Goal: Information Seeking & Learning: Learn about a topic

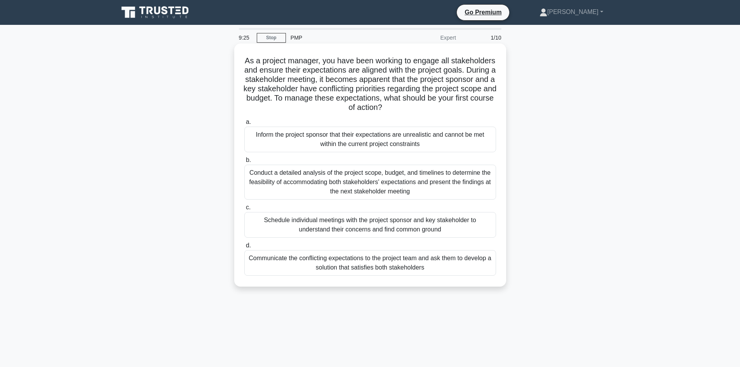
click at [369, 230] on div "Schedule individual meetings with the project sponsor and key stakeholder to un…" at bounding box center [370, 225] width 252 height 26
click at [244, 210] on input "c. Schedule individual meetings with the project sponsor and key stakeholder to…" at bounding box center [244, 207] width 0 height 5
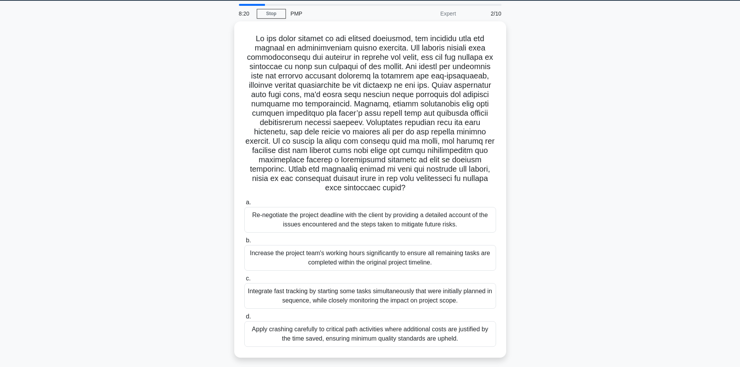
scroll to position [52, 0]
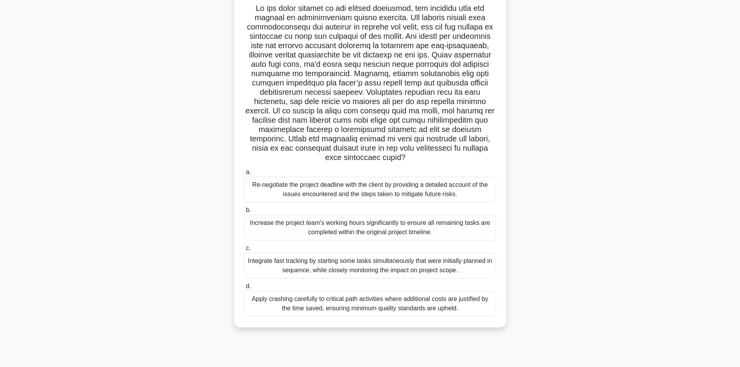
click at [327, 301] on div "Apply crashing carefully to critical path activities where additional costs are…" at bounding box center [370, 304] width 252 height 26
click at [244, 289] on input "d. Apply crashing carefully to critical path activities where additional costs …" at bounding box center [244, 286] width 0 height 5
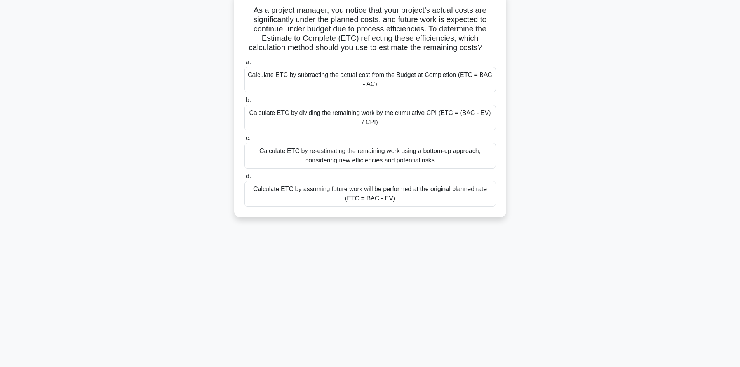
scroll to position [0, 0]
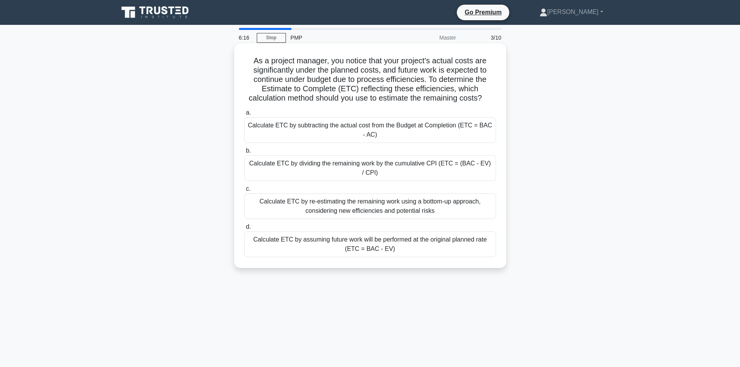
click at [420, 129] on div "Calculate ETC by subtracting the actual cost from the Budget at Completion (ETC…" at bounding box center [370, 130] width 252 height 26
click at [244, 115] on input "a. Calculate ETC by subtracting the actual cost from the Budget at Completion (…" at bounding box center [244, 112] width 0 height 5
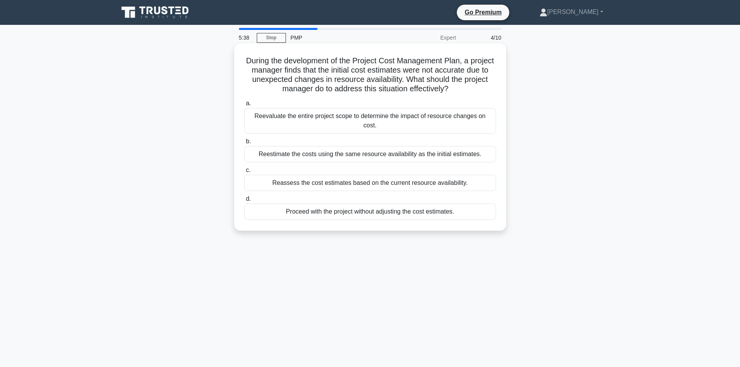
click at [309, 120] on div "Reevaluate the entire project scope to determine the impact of resource changes…" at bounding box center [370, 121] width 252 height 26
click at [244, 106] on input "a. Reevaluate the entire project scope to determine the impact of resource chan…" at bounding box center [244, 103] width 0 height 5
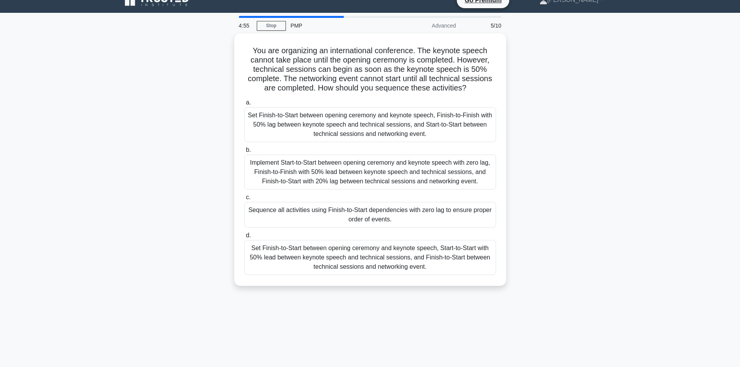
scroll to position [17, 0]
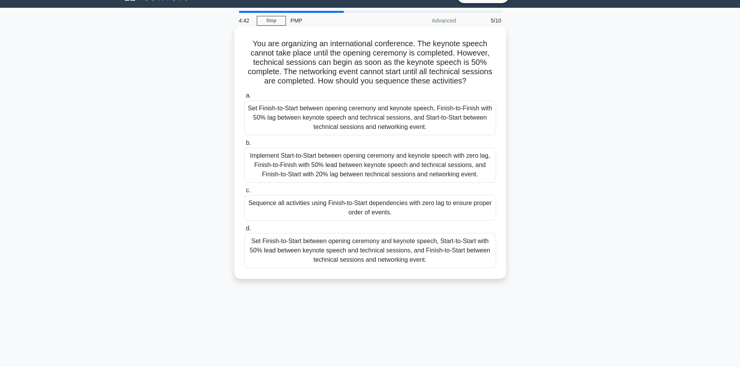
click at [410, 254] on div "Set Finish-to-Start between opening ceremony and keynote speech, Start-to-Start…" at bounding box center [370, 250] width 252 height 35
click at [244, 231] on input "d. Set Finish-to-Start between opening ceremony and keynote speech, Start-to-St…" at bounding box center [244, 228] width 0 height 5
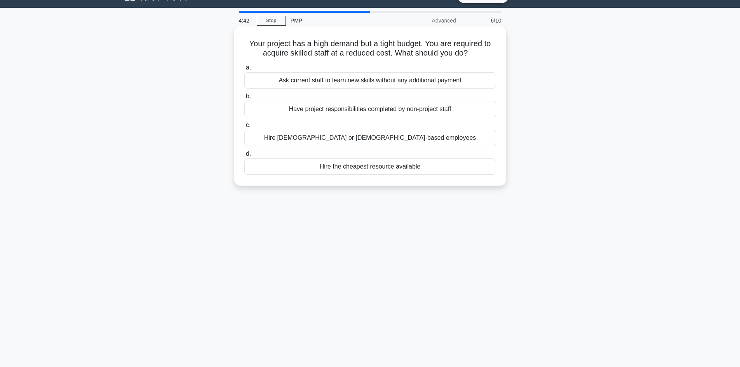
scroll to position [0, 0]
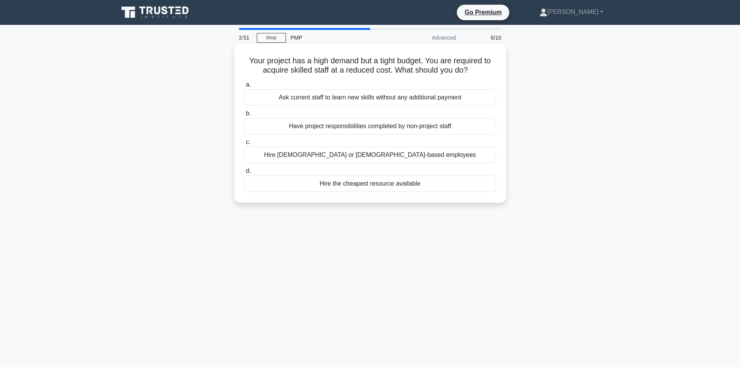
click at [350, 101] on div "Ask current staff to learn new skills without any additional payment" at bounding box center [370, 97] width 252 height 16
click at [244, 87] on input "a. Ask current staff to learn new skills without any additional payment" at bounding box center [244, 84] width 0 height 5
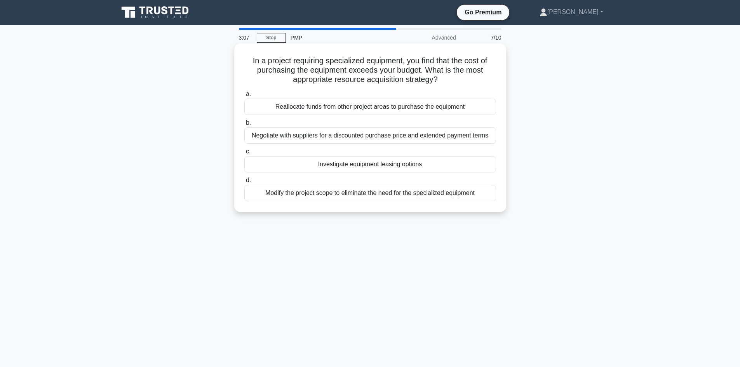
click at [301, 136] on div "Negotiate with suppliers for a discounted purchase price and extended payment t…" at bounding box center [370, 135] width 252 height 16
click at [244, 125] on input "b. Negotiate with suppliers for a discounted purchase price and extended paymen…" at bounding box center [244, 122] width 0 height 5
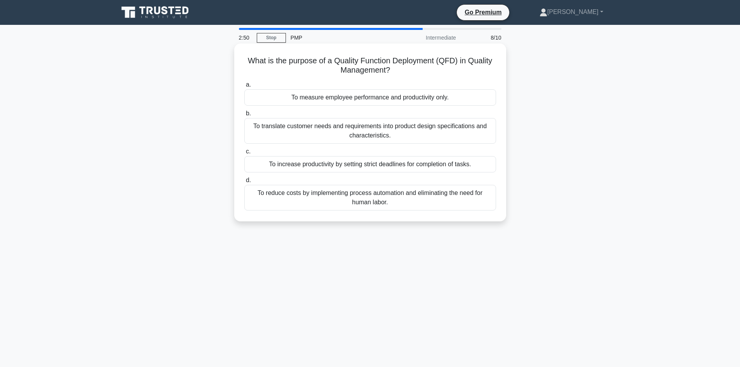
drag, startPoint x: 241, startPoint y: 59, endPoint x: 403, endPoint y: 70, distance: 162.0
type textarea "What is the purpose of a Quality Function Deployment (QFD) in Quality Managemen…"
click at [403, 70] on div "What is the purpose of a Quality Function Deployment (QFD) in Quality Managemen…" at bounding box center [370, 133] width 266 height 172
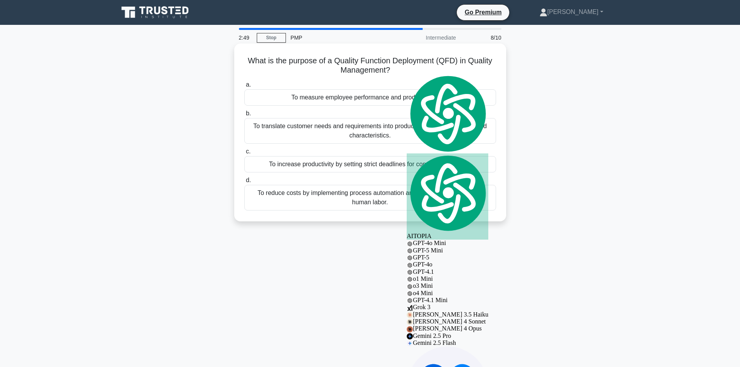
copy h5 "What is the purpose of a Quality Function Deployment (QFD) in Quality Managemen…"
click at [298, 135] on div "To translate customer needs and requirements into product design specifications…" at bounding box center [370, 131] width 252 height 26
click at [244, 116] on input "b. To translate customer needs and requirements into product design specificati…" at bounding box center [244, 113] width 0 height 5
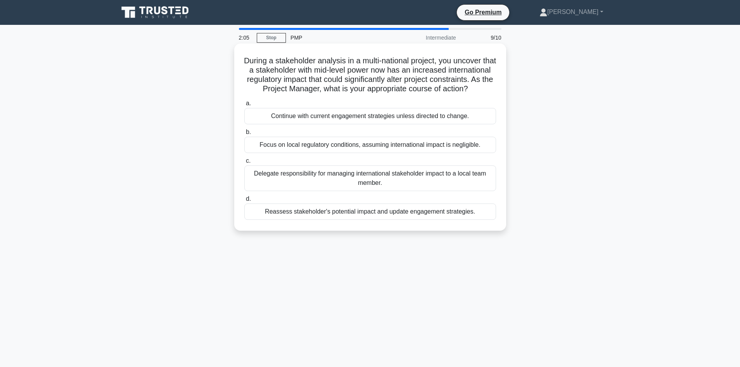
click at [319, 220] on div "Reassess stakeholder's potential impact and update engagement strategies." at bounding box center [370, 212] width 252 height 16
click at [244, 202] on input "d. Reassess stakeholder's potential impact and update engagement strategies." at bounding box center [244, 199] width 0 height 5
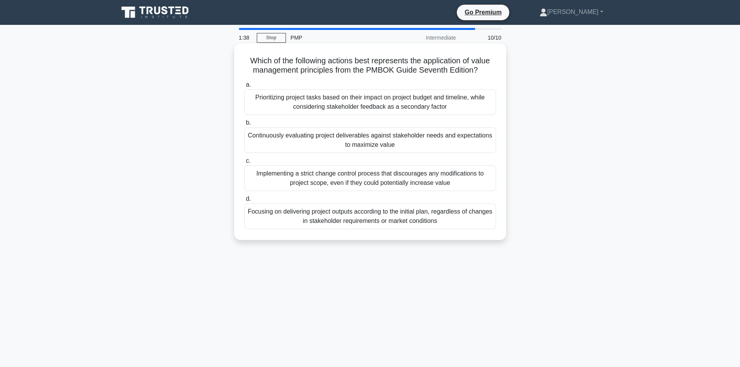
drag, startPoint x: 244, startPoint y: 61, endPoint x: 481, endPoint y: 70, distance: 237.2
click at [481, 70] on h5 "Which of the following actions best represents the application of value managem…" at bounding box center [370, 65] width 253 height 19
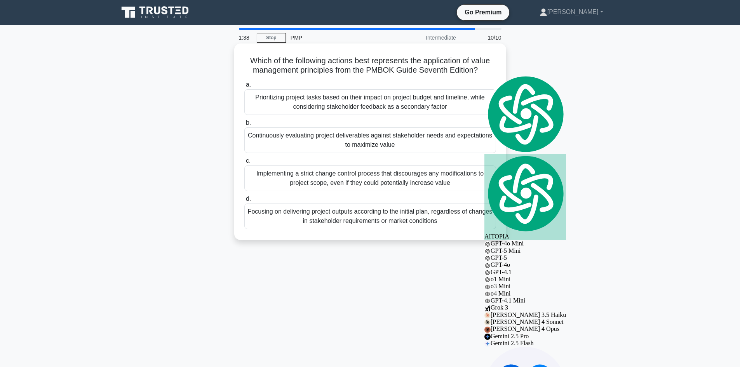
copy h5 "Which of the following actions best represents the application of value managem…"
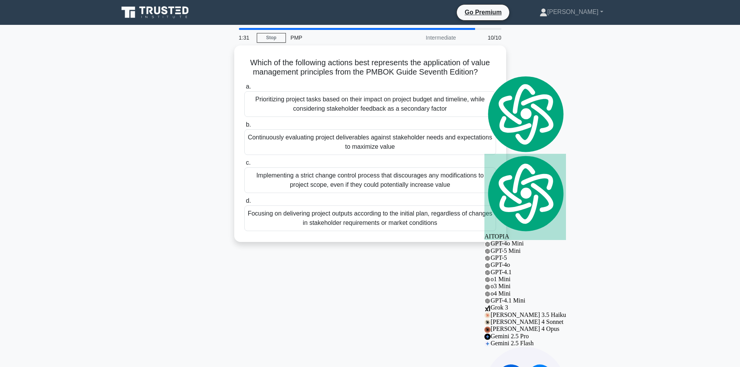
click at [190, 131] on div "Which of the following actions best represents the application of value managem…" at bounding box center [370, 148] width 513 height 206
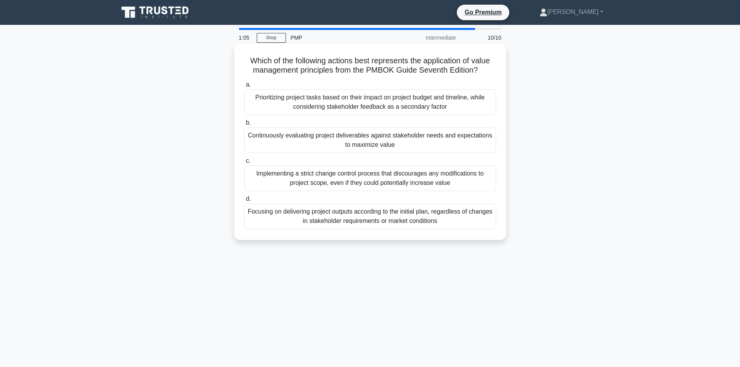
click at [309, 216] on div "Focusing on delivering project outputs according to the initial plan, regardles…" at bounding box center [370, 217] width 252 height 26
click at [244, 202] on input "d. Focusing on delivering project outputs according to the initial plan, regard…" at bounding box center [244, 199] width 0 height 5
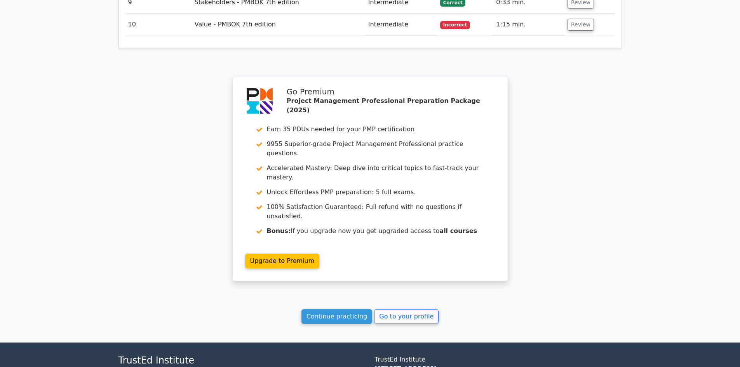
scroll to position [1021, 0]
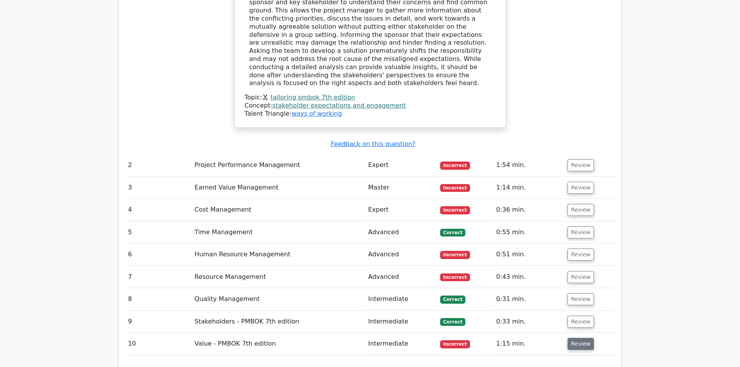
click at [583, 338] on button "Review" at bounding box center [581, 344] width 26 height 12
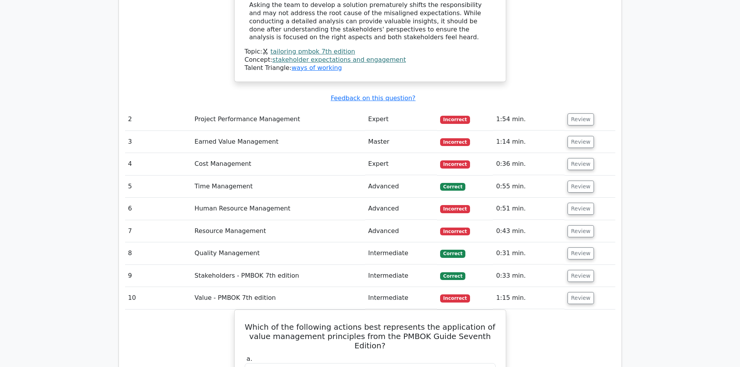
scroll to position [1046, 0]
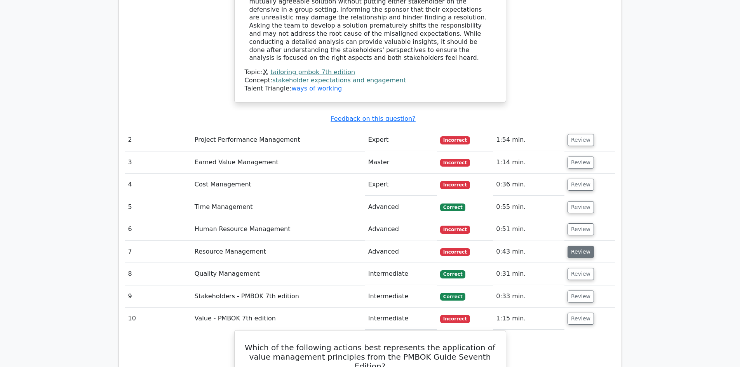
click at [574, 246] on button "Review" at bounding box center [581, 252] width 26 height 12
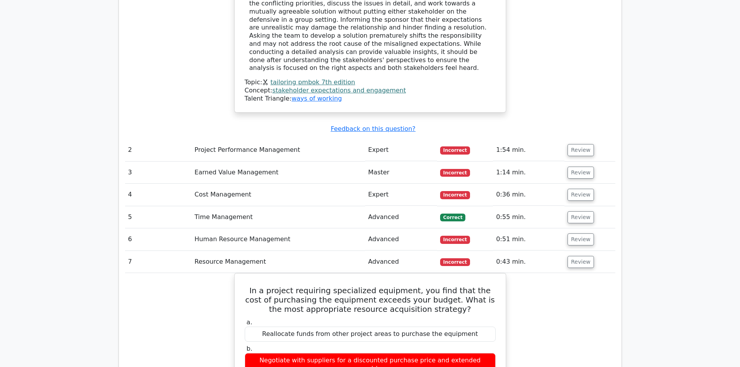
scroll to position [965, 0]
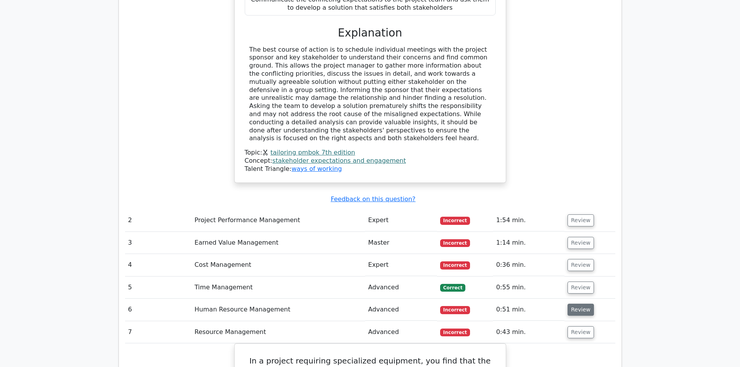
click at [573, 304] on button "Review" at bounding box center [581, 310] width 26 height 12
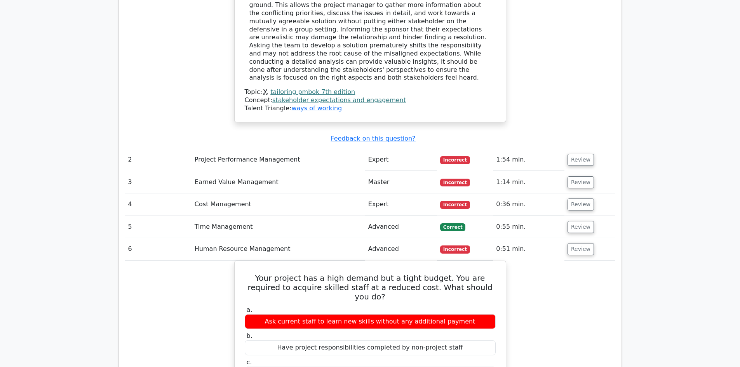
scroll to position [1019, 0]
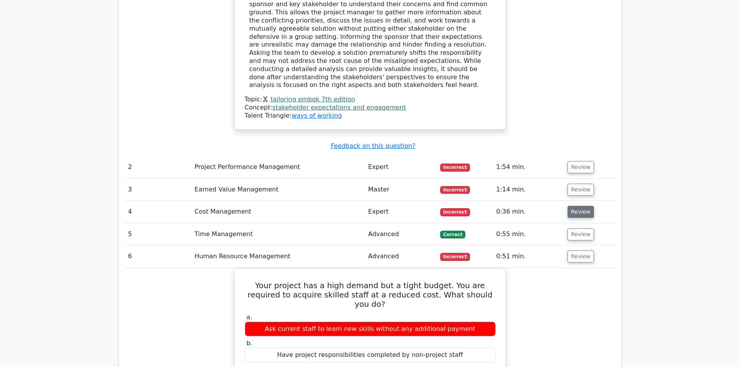
click at [577, 206] on button "Review" at bounding box center [581, 212] width 26 height 12
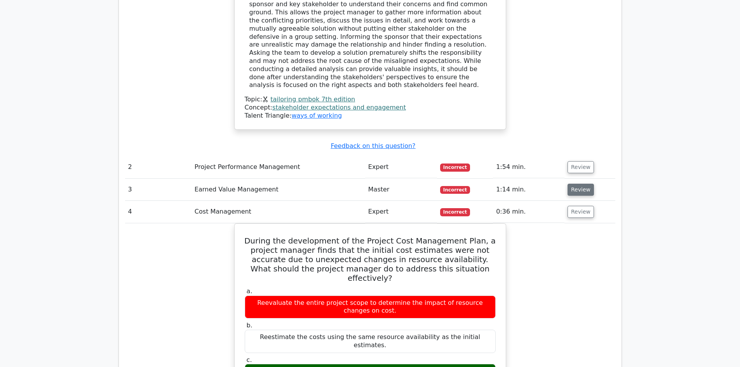
click at [573, 184] on button "Review" at bounding box center [581, 190] width 26 height 12
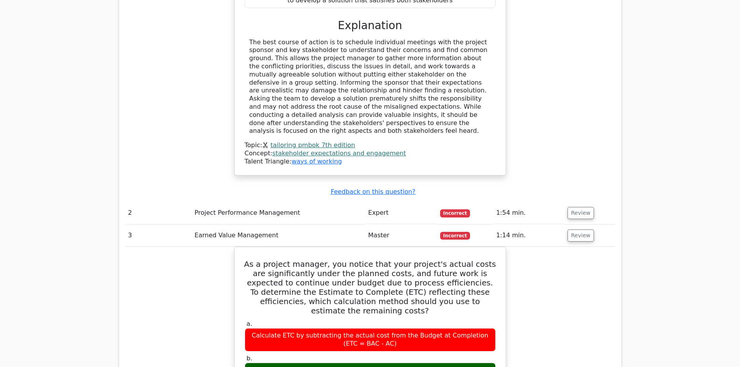
scroll to position [959, 0]
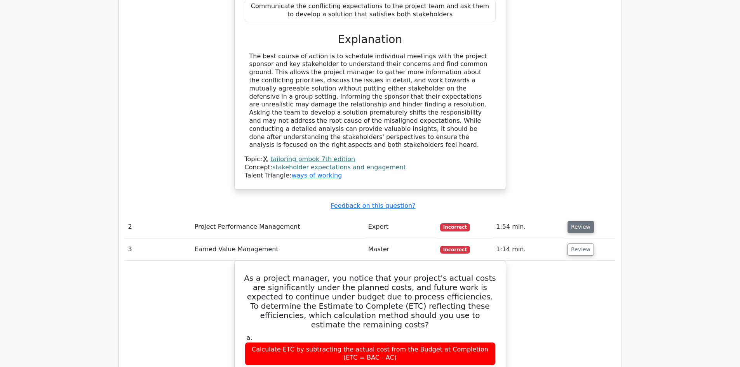
click at [577, 221] on button "Review" at bounding box center [581, 227] width 26 height 12
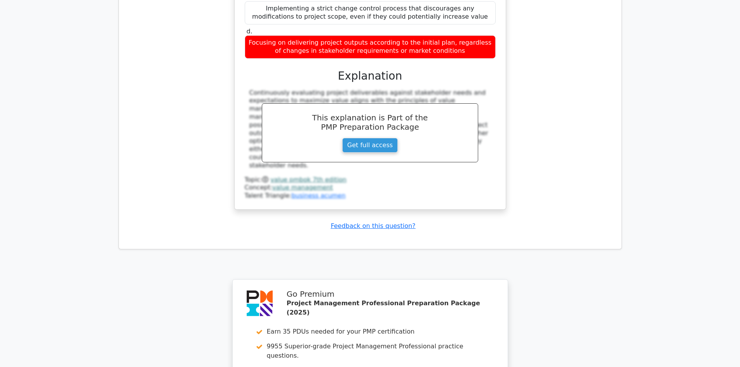
scroll to position [3961, 0]
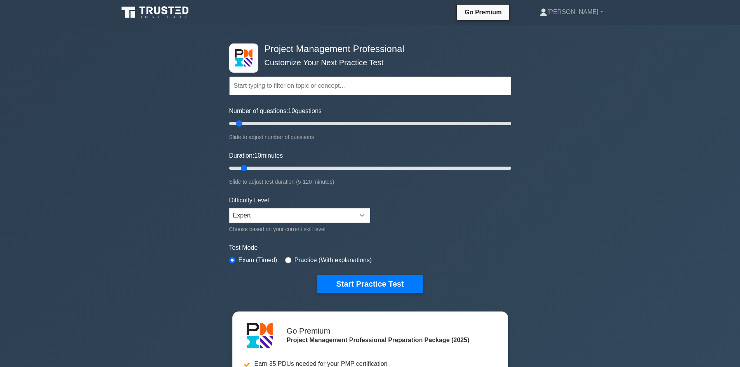
scroll to position [40, 0]
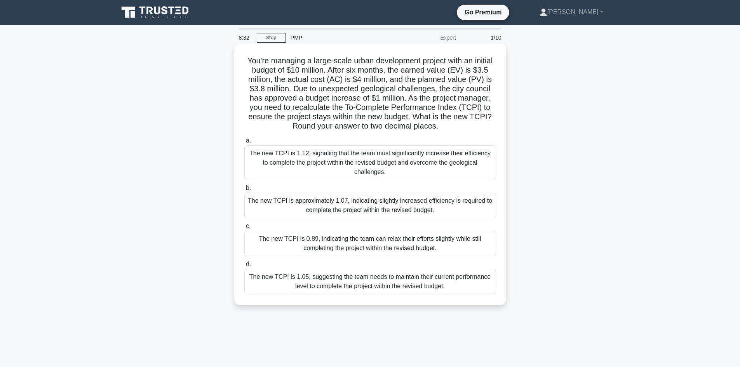
click at [396, 195] on div "The new TCPI is approximately 1.07, indicating slightly increased efficiency is…" at bounding box center [370, 206] width 252 height 26
click at [244, 191] on input "b. The new TCPI is approximately 1.07, indicating slightly increased efficiency…" at bounding box center [244, 188] width 0 height 5
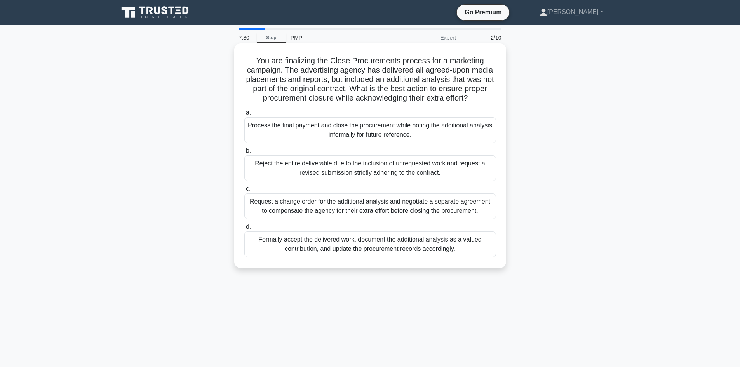
click at [381, 245] on div "Formally accept the delivered work, document the additional analysis as a value…" at bounding box center [370, 245] width 252 height 26
click at [244, 230] on input "d. Formally accept the delivered work, document the additional analysis as a va…" at bounding box center [244, 227] width 0 height 5
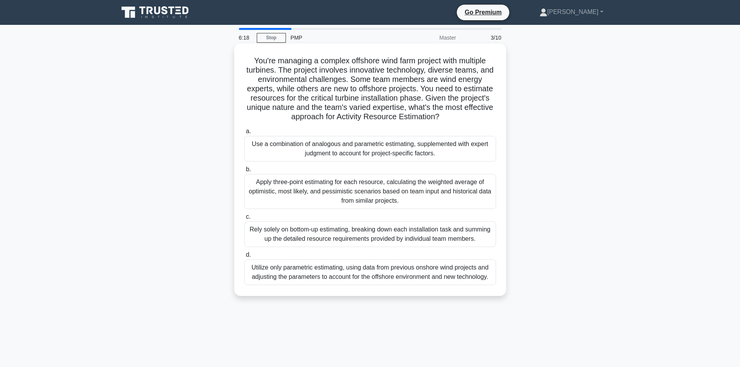
click at [339, 232] on div "Rely solely on bottom-up estimating, breaking down each installation task and s…" at bounding box center [370, 234] width 252 height 26
click at [244, 220] on input "c. Rely solely on bottom-up estimating, breaking down each installation task an…" at bounding box center [244, 216] width 0 height 5
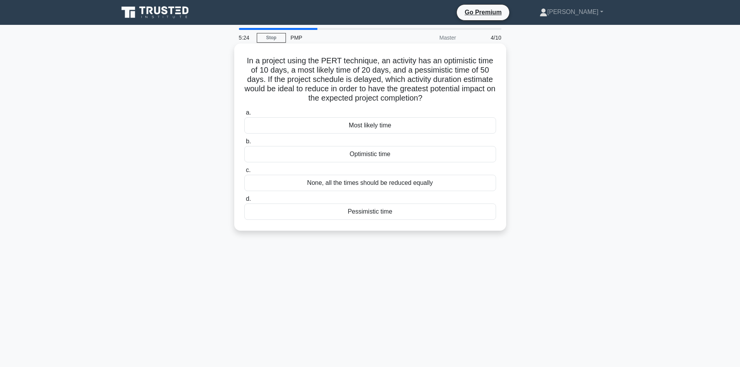
drag, startPoint x: 244, startPoint y: 58, endPoint x: 438, endPoint y: 102, distance: 199.2
type textarea "In a project using the PERT technique, an activity has an optimistic time of 10…"
click at [438, 102] on h5 "In a project using the PERT technique, an activity has an optimistic time of 10…" at bounding box center [370, 79] width 253 height 47
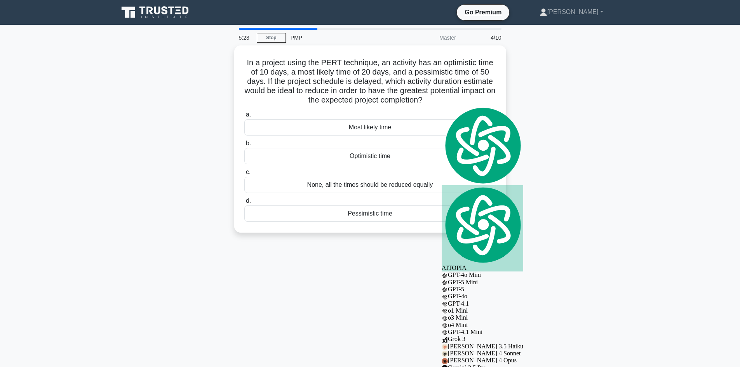
copy h5 "In a project using the PERT technique, an activity has an optimistic time of 10…"
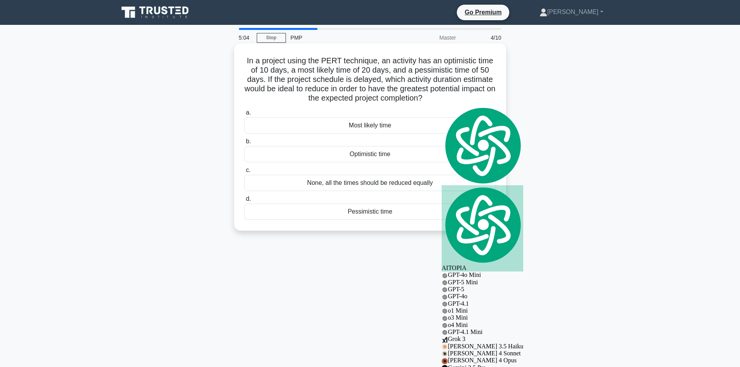
click at [380, 153] on div "Optimistic time" at bounding box center [370, 154] width 252 height 16
click at [244, 144] on input "b. Optimistic time" at bounding box center [244, 141] width 0 height 5
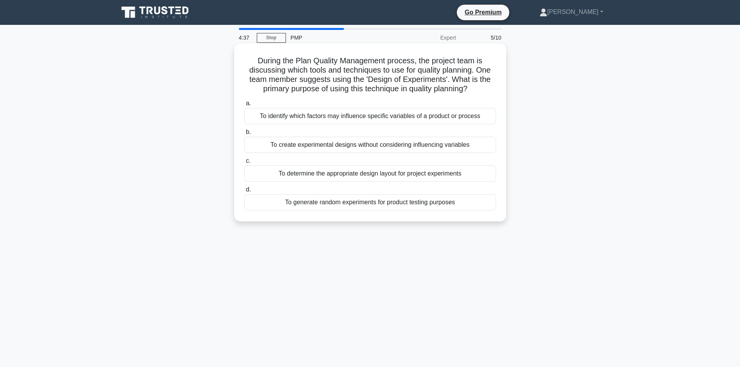
click at [382, 118] on div "To identify which factors may influence specific variables of a product or proc…" at bounding box center [370, 116] width 252 height 16
click at [244, 106] on input "a. To identify which factors may influence specific variables of a product or p…" at bounding box center [244, 103] width 0 height 5
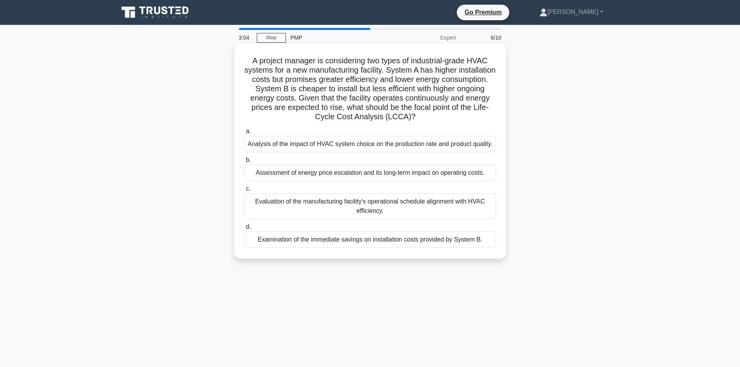
click at [317, 216] on div "Evaluation of the manufacturing facility's operational schedule alignment with …" at bounding box center [370, 206] width 252 height 26
click at [244, 192] on input "c. Evaluation of the manufacturing facility's operational schedule alignment wi…" at bounding box center [244, 188] width 0 height 5
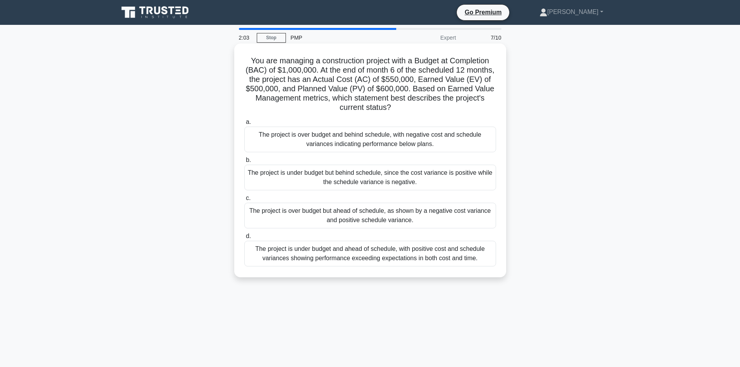
click at [331, 218] on div "The project is over budget but ahead of schedule, as shown by a negative cost v…" at bounding box center [370, 216] width 252 height 26
click at [244, 201] on input "c. The project is over budget but ahead of schedule, as shown by a negative cos…" at bounding box center [244, 198] width 0 height 5
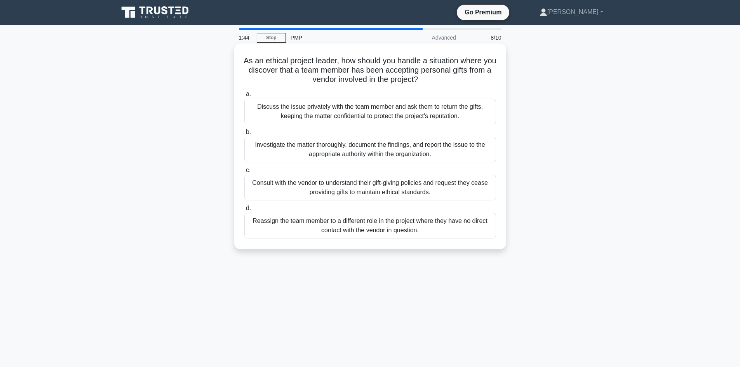
click at [324, 104] on div "Discuss the issue privately with the team member and ask them to return the gif…" at bounding box center [370, 112] width 252 height 26
click at [244, 97] on input "a. Discuss the issue privately with the team member and ask them to return the …" at bounding box center [244, 94] width 0 height 5
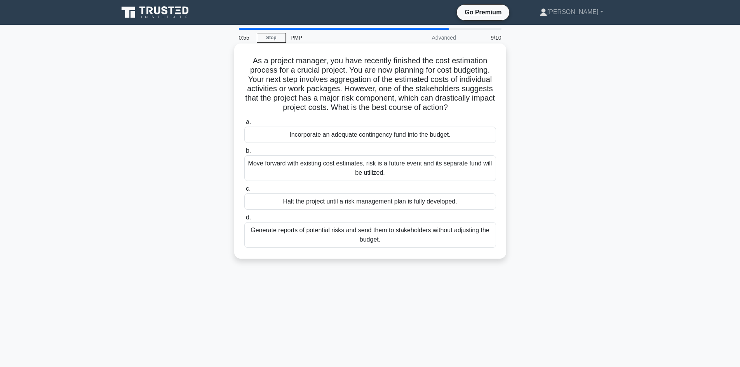
click at [350, 200] on div "Halt the project until a risk management plan is fully developed." at bounding box center [370, 201] width 252 height 16
click at [244, 192] on input "c. Halt the project until a risk management plan is fully developed." at bounding box center [244, 188] width 0 height 5
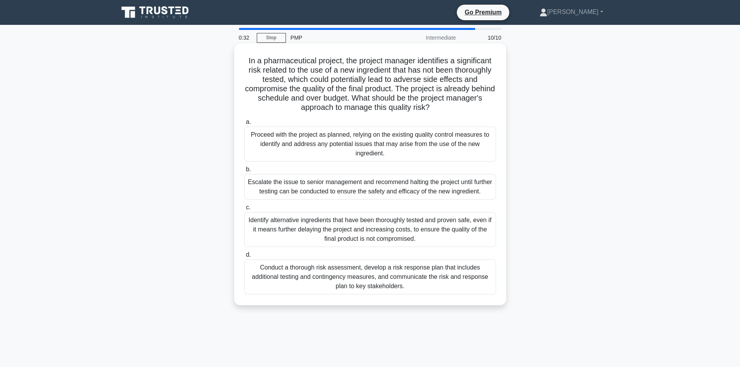
click at [287, 192] on div "Escalate the issue to senior management and recommend halting the project until…" at bounding box center [370, 187] width 252 height 26
click at [244, 172] on input "b. Escalate the issue to senior management and recommend halting the project un…" at bounding box center [244, 169] width 0 height 5
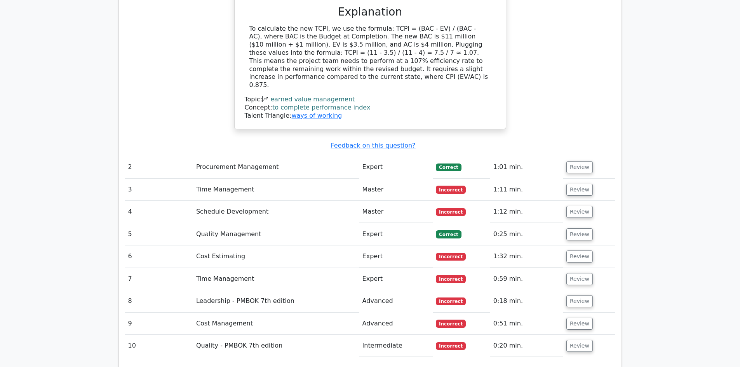
scroll to position [40, 0]
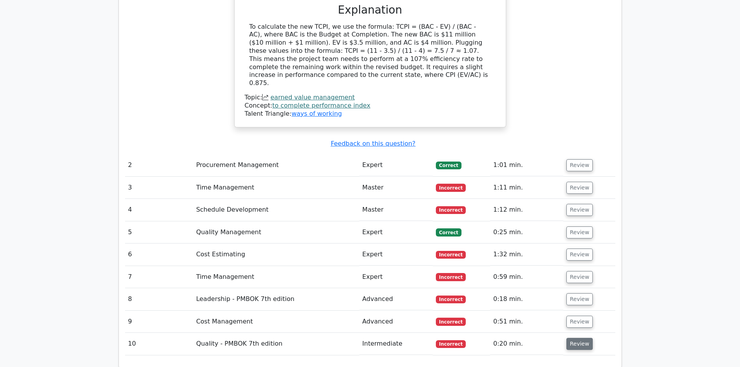
click at [575, 338] on button "Review" at bounding box center [579, 344] width 26 height 12
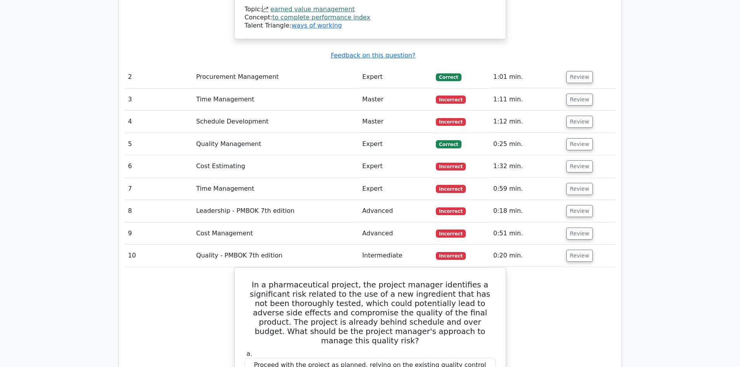
scroll to position [1064, 0]
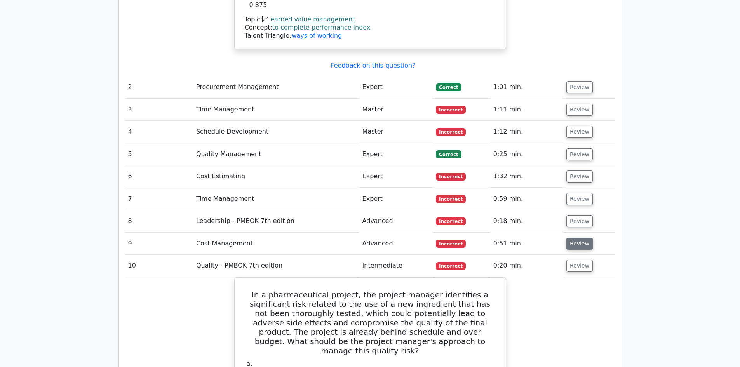
click at [579, 238] on button "Review" at bounding box center [579, 244] width 26 height 12
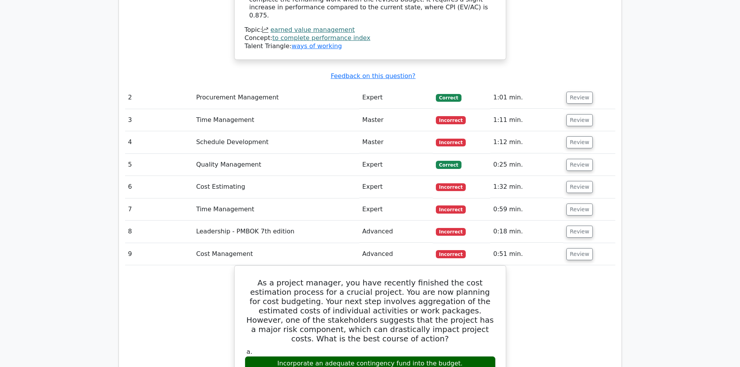
scroll to position [1032, 0]
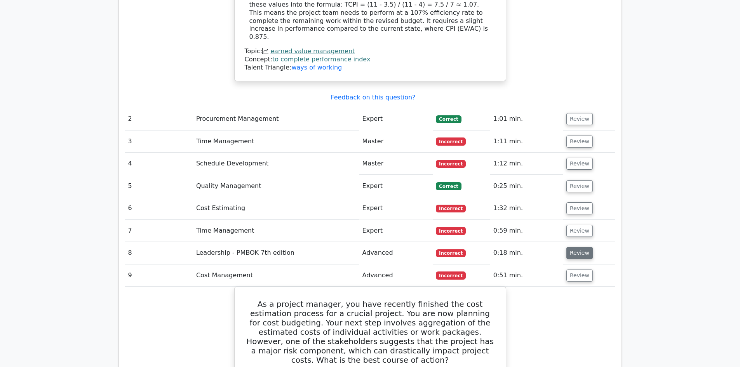
click at [582, 247] on button "Review" at bounding box center [579, 253] width 26 height 12
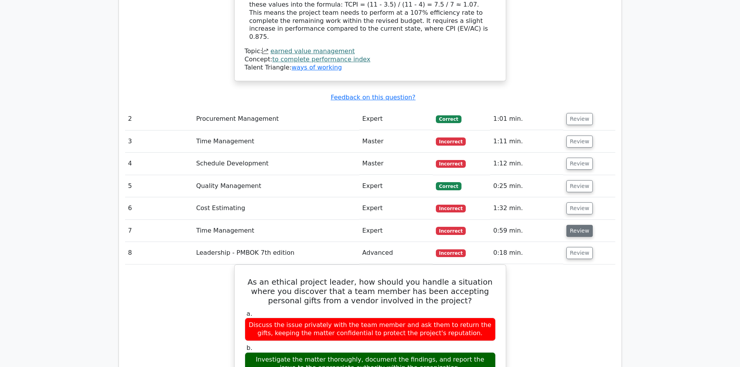
click at [574, 225] on button "Review" at bounding box center [579, 231] width 26 height 12
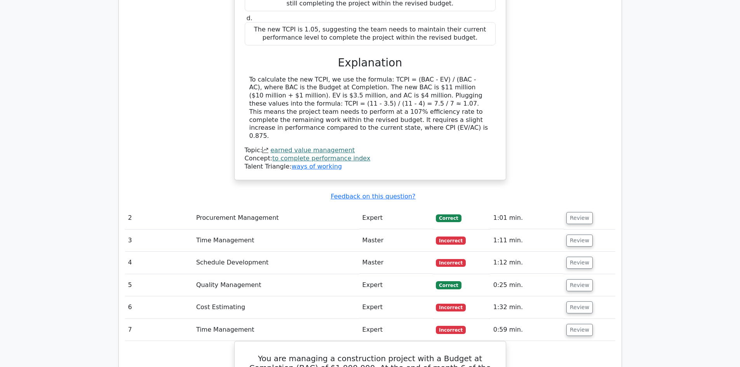
scroll to position [892, 0]
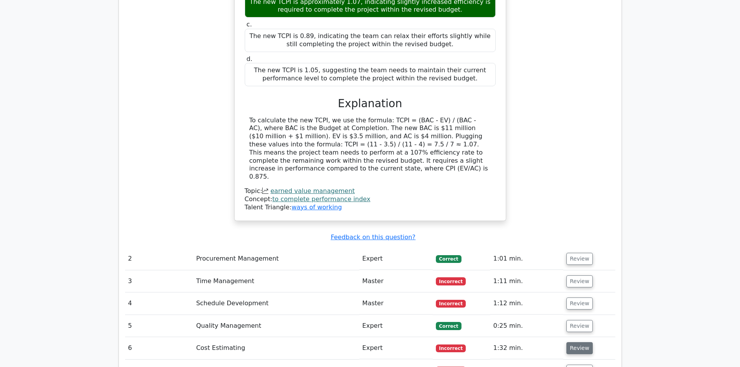
click at [570, 342] on button "Review" at bounding box center [579, 348] width 26 height 12
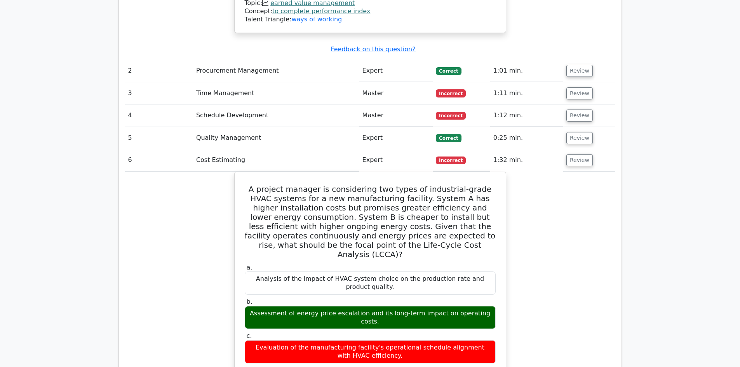
scroll to position [1087, 0]
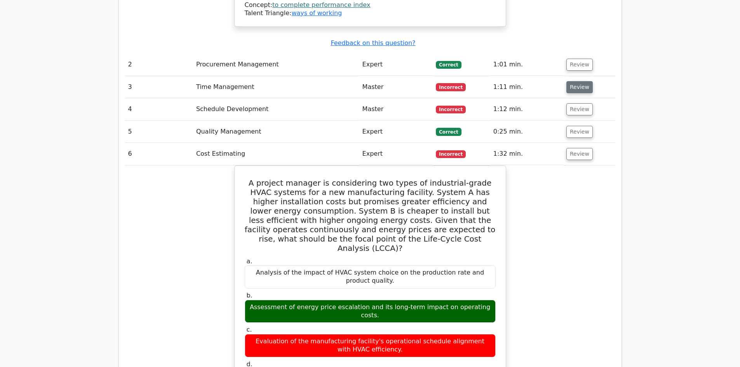
click at [575, 81] on button "Review" at bounding box center [579, 87] width 26 height 12
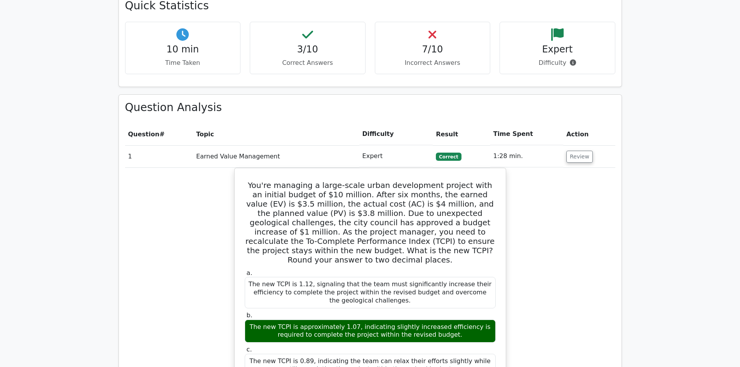
scroll to position [444, 0]
